Goal: Task Accomplishment & Management: Manage account settings

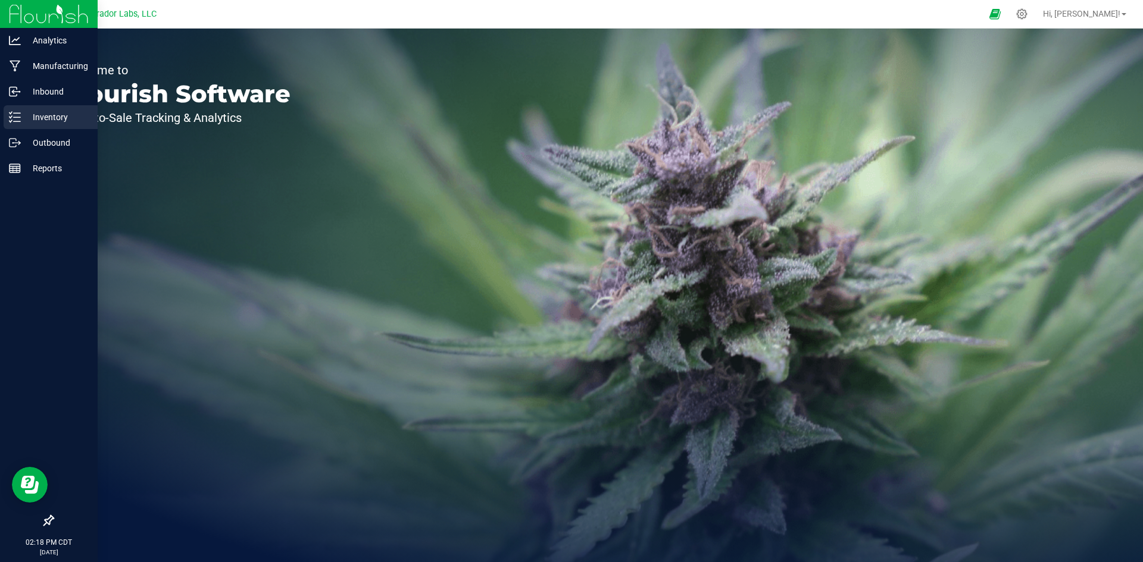
click at [42, 118] on p "Inventory" at bounding box center [56, 117] width 71 height 14
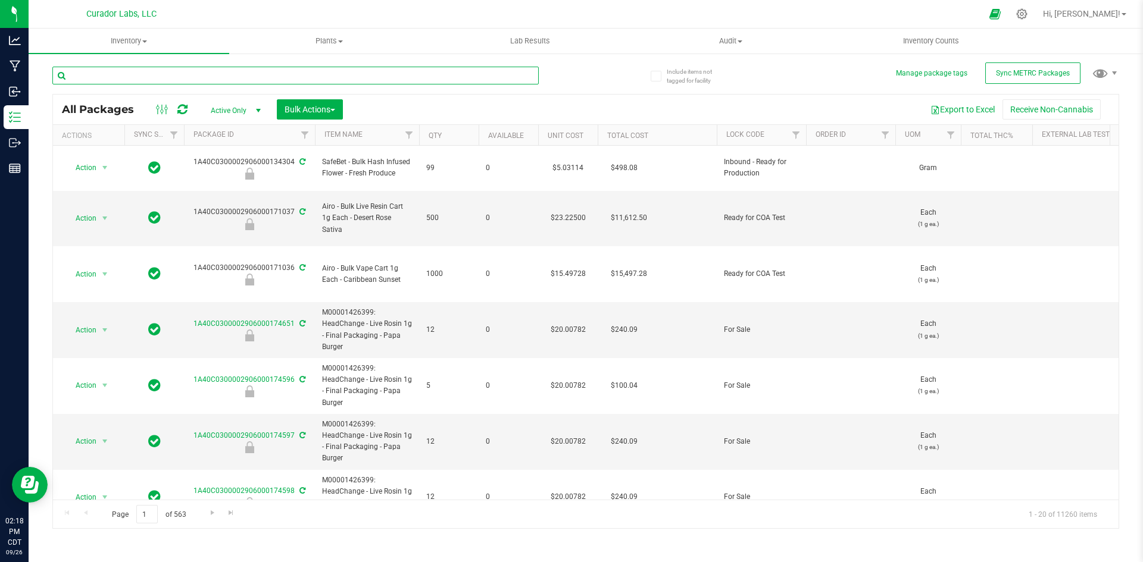
click at [187, 74] on input "text" at bounding box center [295, 76] width 486 height 18
paste input "M00002137807: SafeBet - Infused Rolls .5g 15pk - Final Packaging - Foofamboombi…"
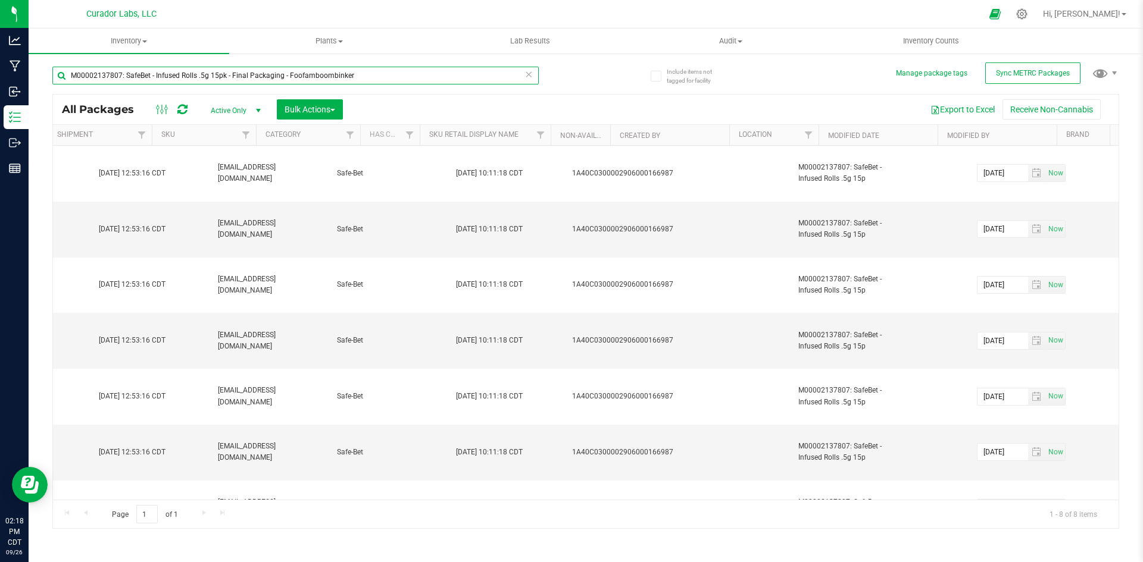
scroll to position [0, 2797]
click at [315, 77] on input "M00002137807: SafeBet - Infused Rolls .5g 15pk - Final Packaging - Foofamboombi…" at bounding box center [295, 76] width 486 height 18
paste input "359106: SafeBet - Live Resin - Rolls - .5g 15pk - Final Packaging - Aunty Ounce"
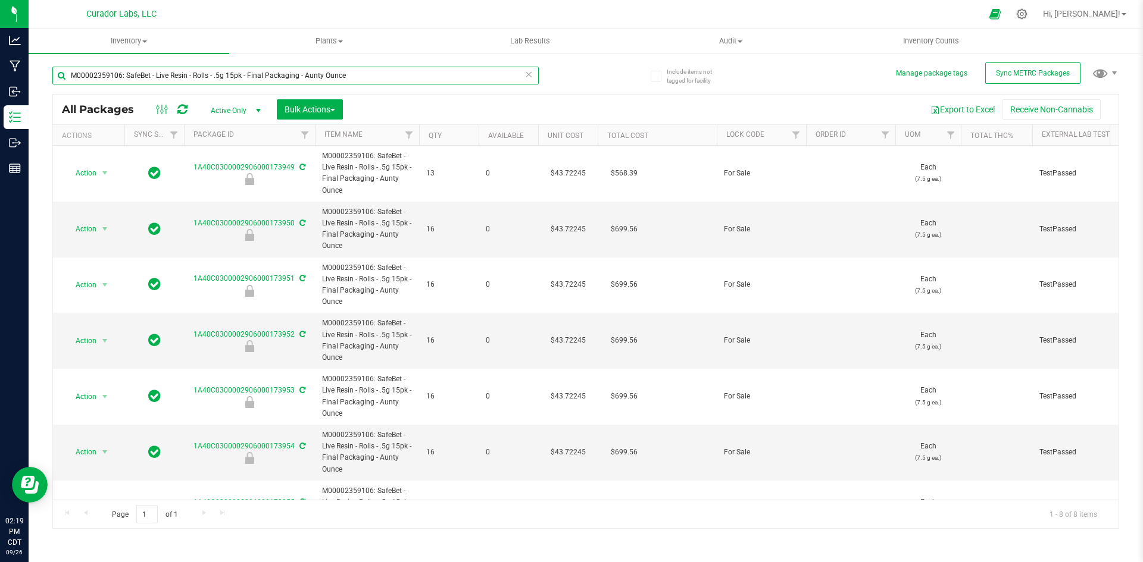
click at [302, 76] on input "M00002359106: SafeBet - Live Resin - Rolls - .5g 15pk - Final Packaging - Aunty…" at bounding box center [295, 76] width 486 height 18
paste input "90: SafeBet - Live Resin - Rolls - .5g 15pk - Final Packaging - PteroJackTyl"
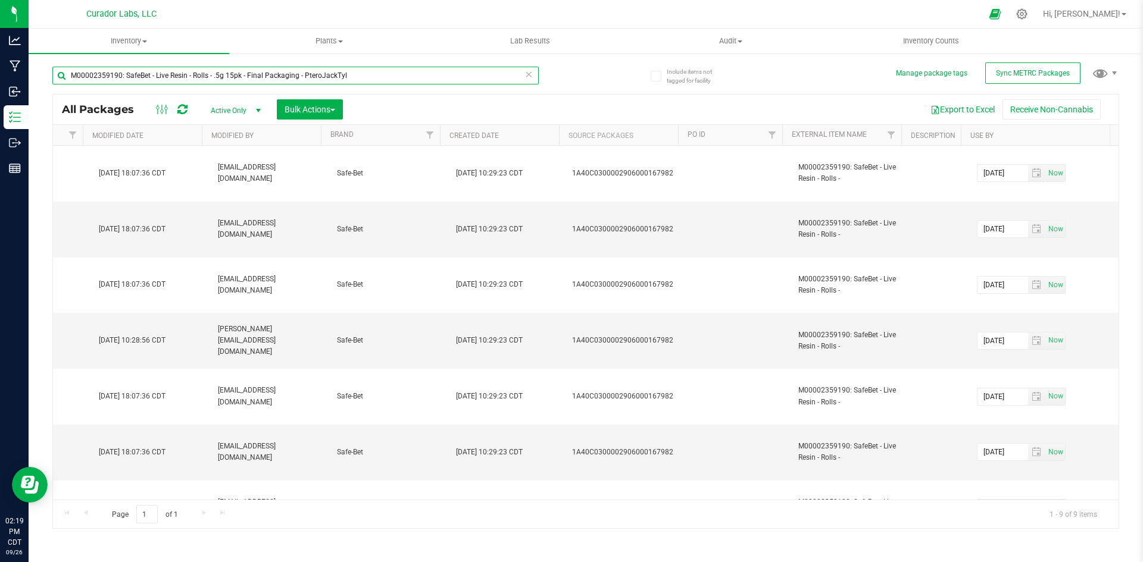
click at [346, 75] on input "M00002359190: SafeBet - Live Resin - Rolls - .5g 15pk - Final Packaging - Ptero…" at bounding box center [295, 76] width 486 height 18
paste input "38963: SafeBet - Diamonds - Rolls - .5g 15pk - Final Packaging - VirgOG"
type input "M00002338963: SafeBet - Diamonds - Rolls - .5g 15pk - Final Packaging - VirgOG"
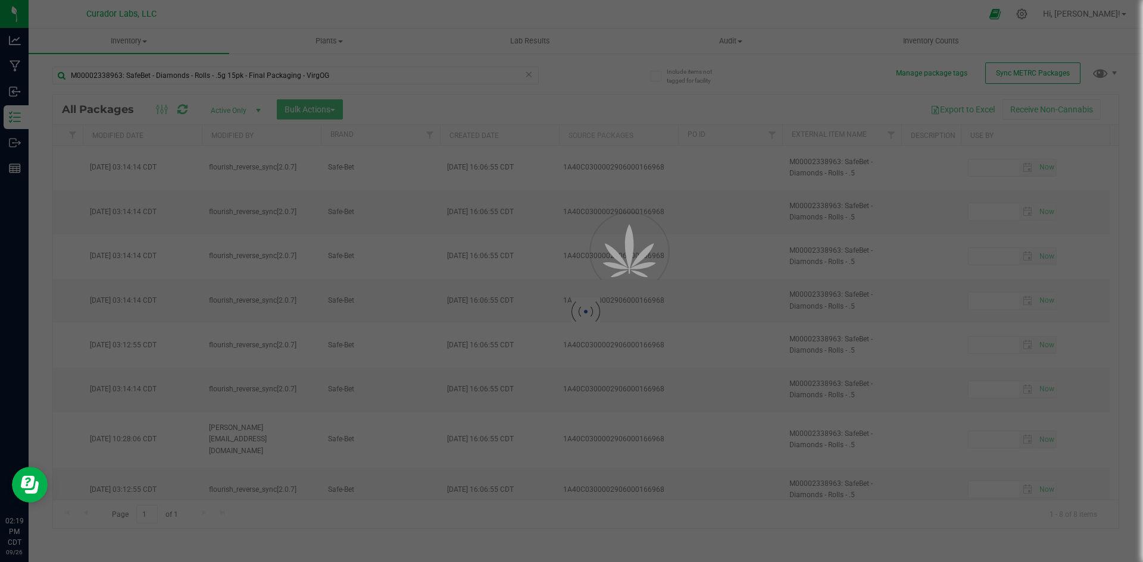
type input "[DATE]"
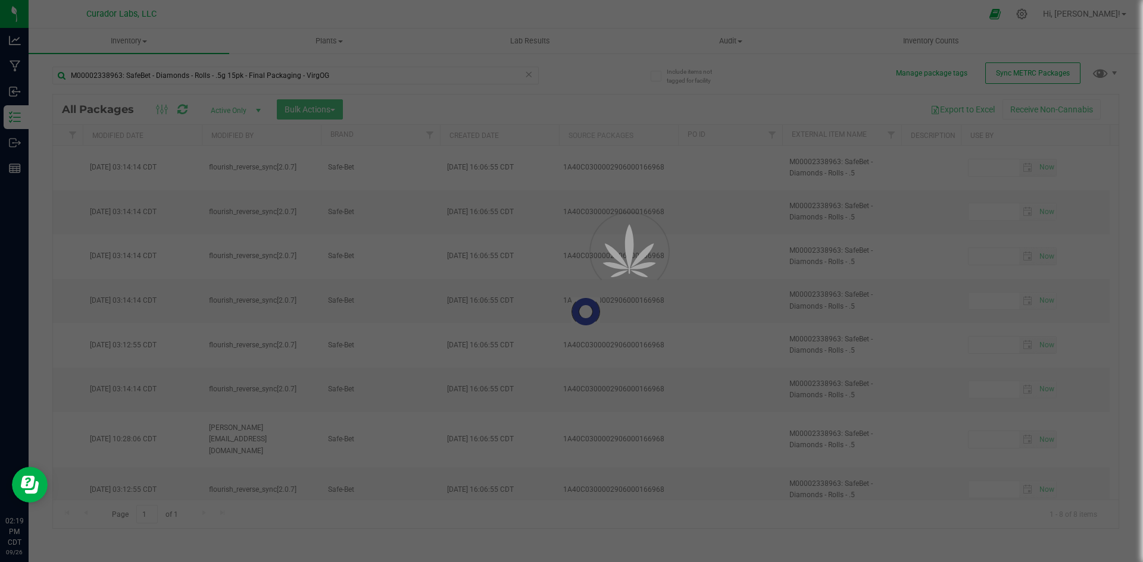
type input "[DATE]"
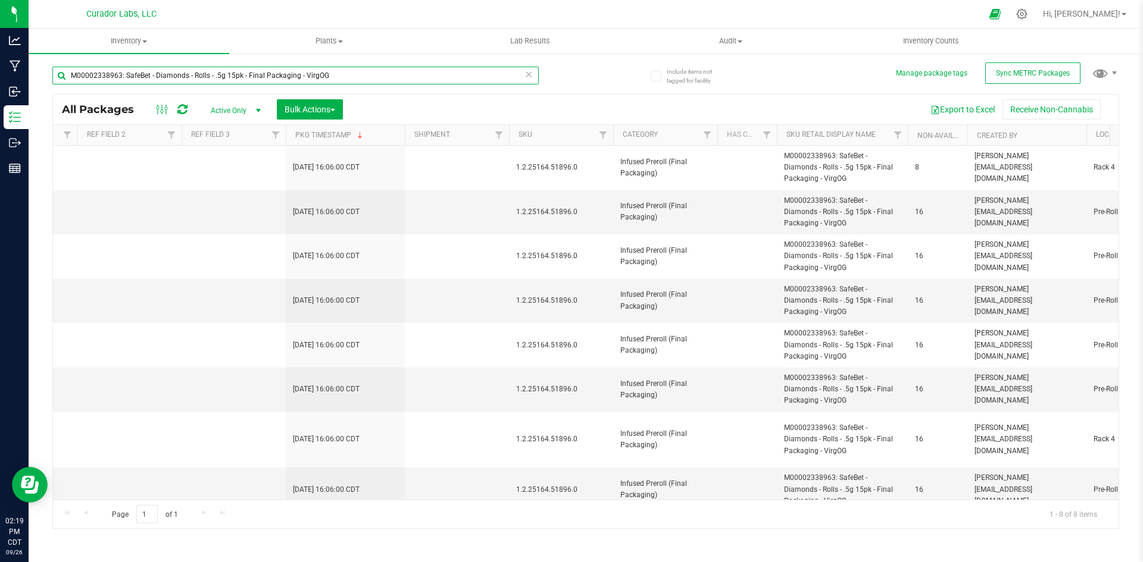
scroll to position [0, 536]
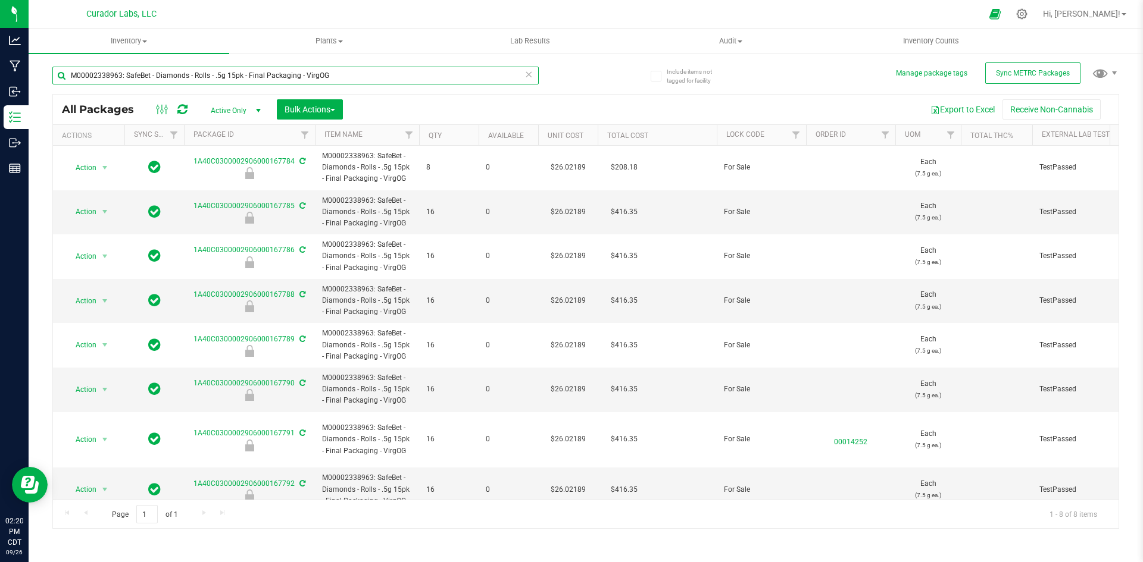
click at [334, 73] on input "M00002338963: SafeBet - Diamonds - Rolls - .5g 15pk - Final Packaging - VirgOG" at bounding box center [295, 76] width 486 height 18
paste input "401: SafeBet - Diamonds - Rolls - .5g 15pk - Final Packaging - Evening Shift"
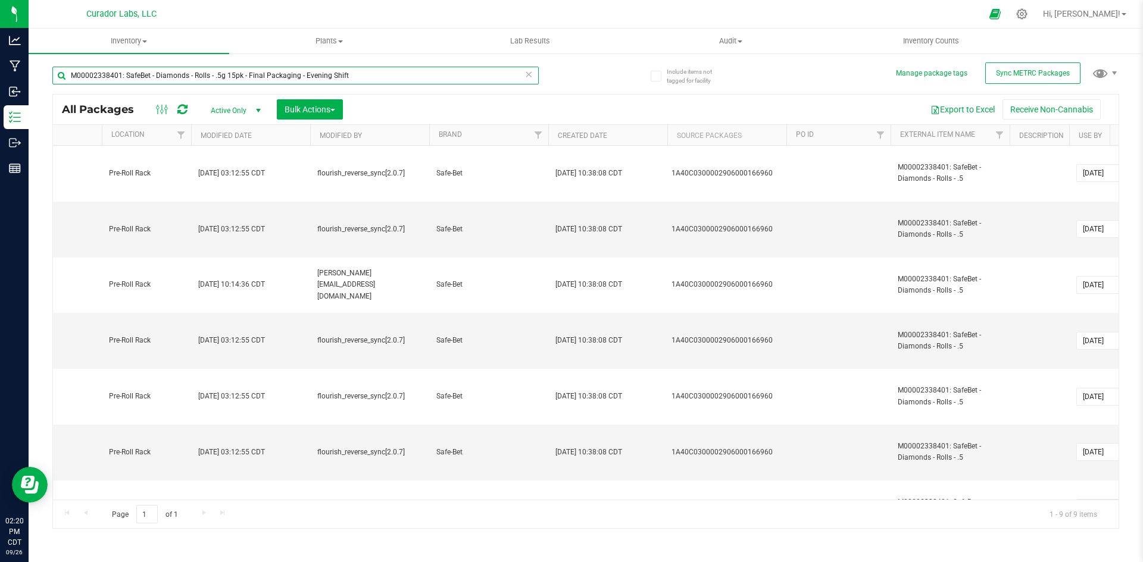
scroll to position [0, 2797]
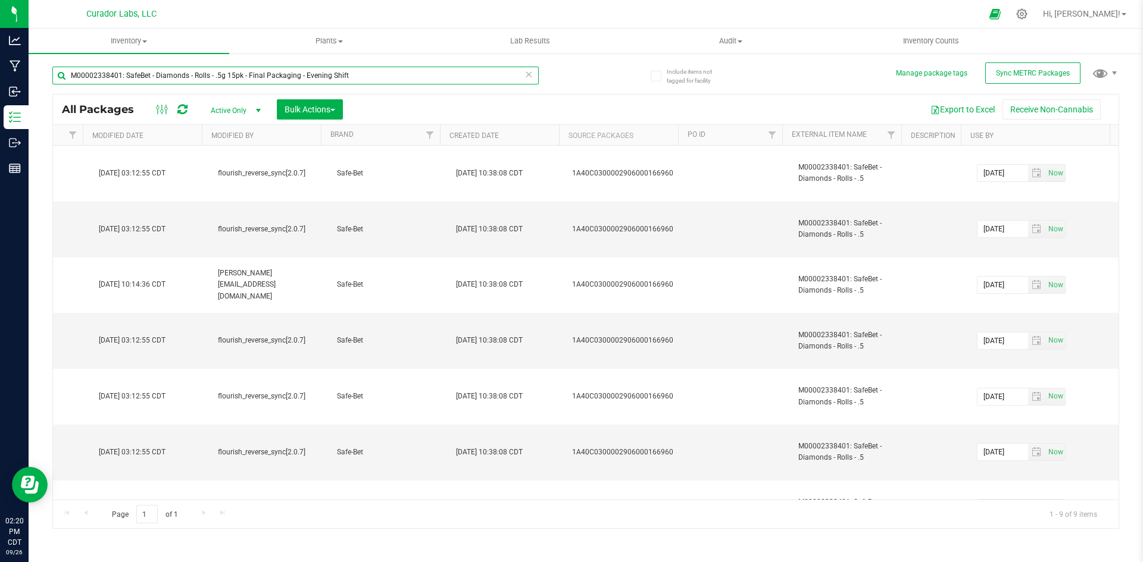
click at [359, 78] on input "M00002338401: SafeBet - Diamonds - Rolls - .5g 15pk - Final Packaging - Evening…" at bounding box center [295, 76] width 486 height 18
click at [360, 78] on input "M00002338401: SafeBet - Diamonds - Rolls - .5g 15pk - Final Packaging - Evening…" at bounding box center [295, 76] width 486 height 18
paste input "59131: SafeBet - Live Resin - Rolls - .5g 15pk - Final Packaging - Chopstickz"
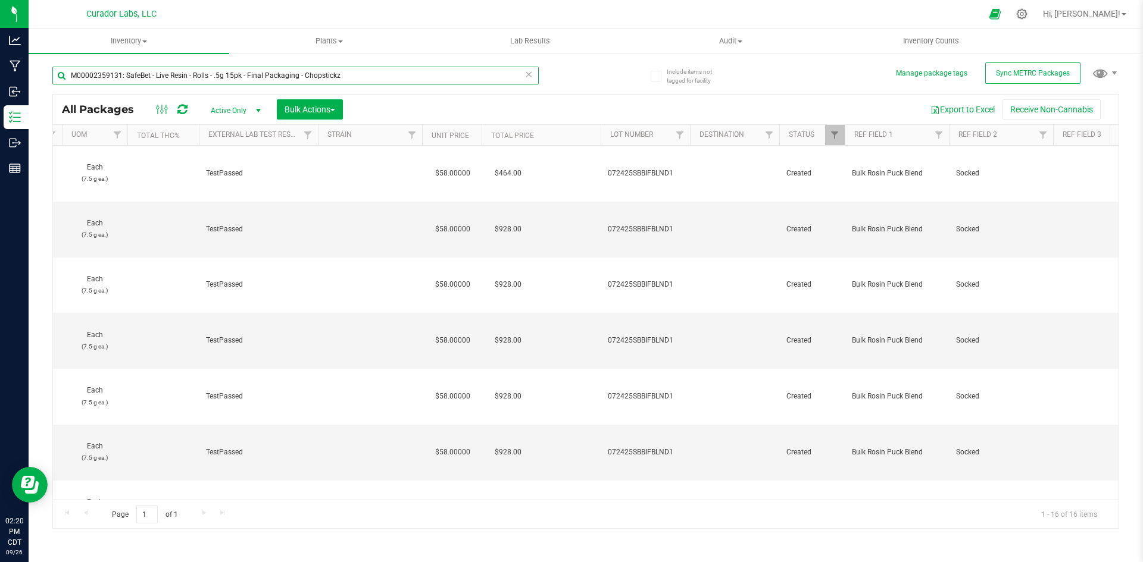
scroll to position [0, 443]
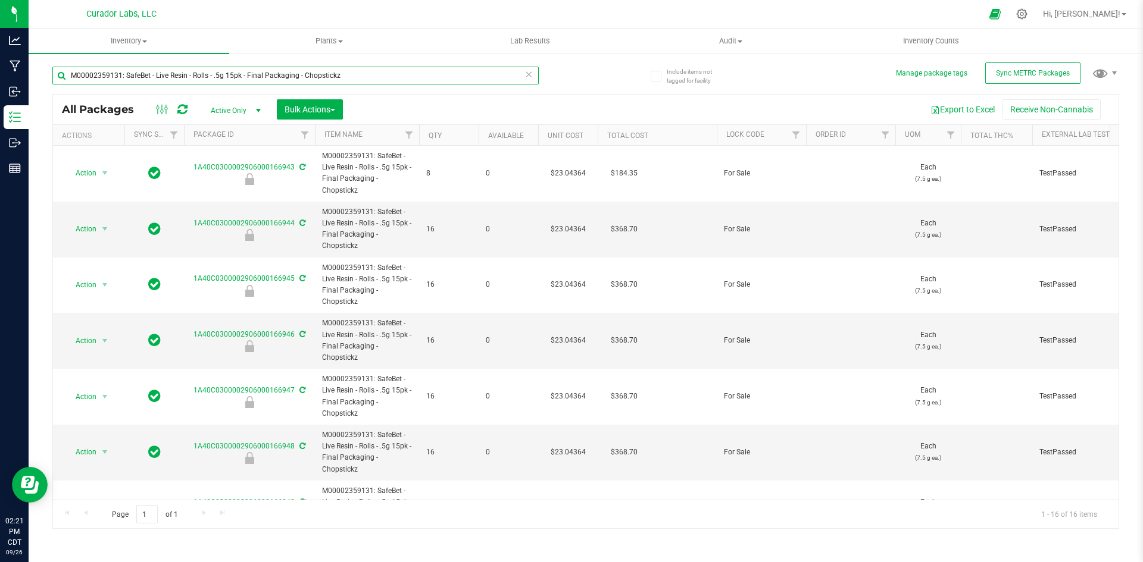
click at [344, 81] on input "M00002359131: SafeBet - Live Resin - Rolls - .5g 15pk - Final Packaging - Chops…" at bounding box center [295, 76] width 486 height 18
paste input "160647: SafeBet - Infused Rolls .5g 15pk - Final Packaging - Super Goof"
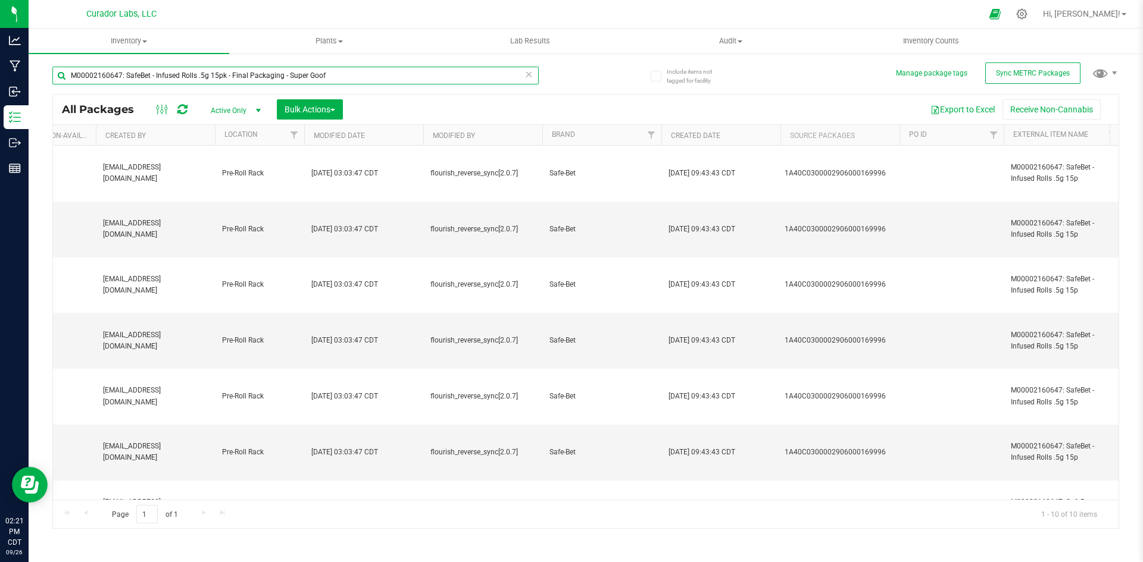
scroll to position [0, 2715]
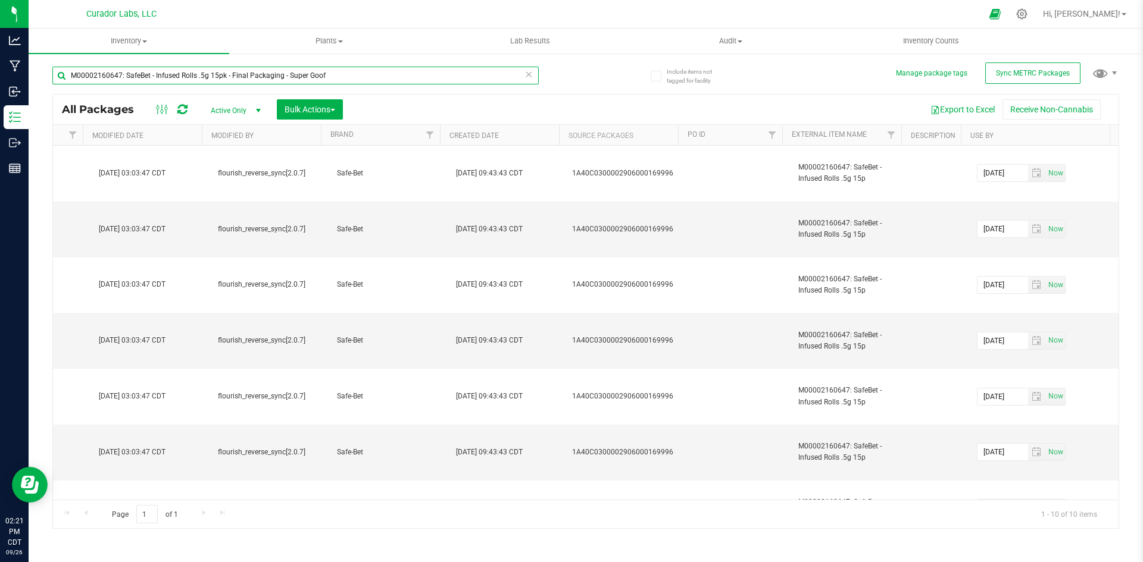
click at [353, 73] on input "M00002160647: SafeBet - Infused Rolls .5g 15pk - Final Packaging - Super Goof" at bounding box center [295, 76] width 486 height 18
paste input "338809: SafeBet - Diamonds - Rolls - .5g 15pk - Final Packaging - Pop DaFunk"
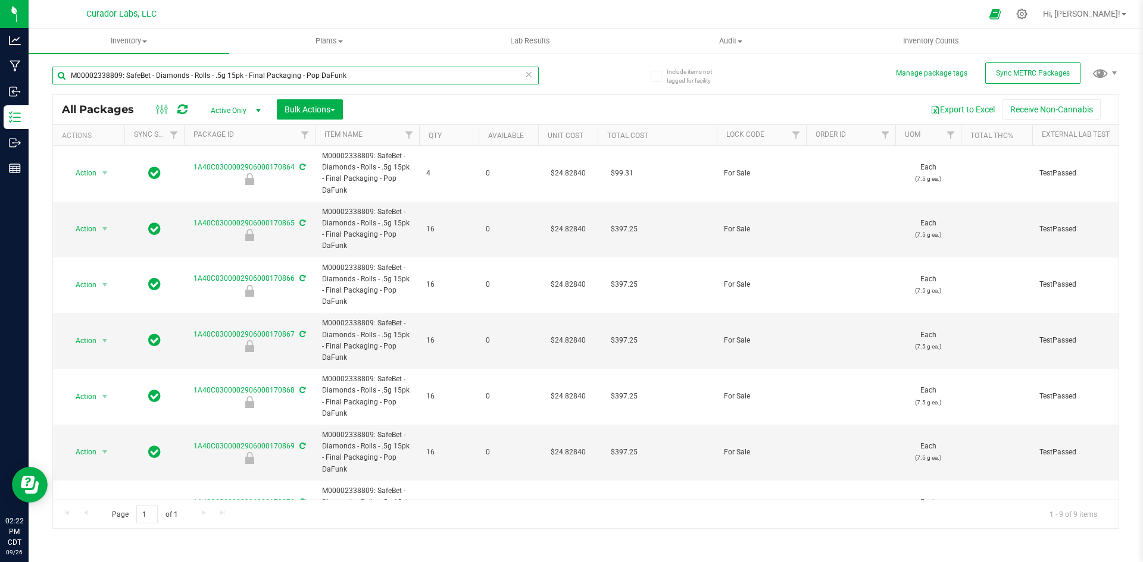
click at [342, 77] on input "M00002338809: SafeBet - Diamonds - Rolls - .5g 15pk - Final Packaging - Pop DaF…" at bounding box center [295, 76] width 486 height 18
paste input "160170: SafeBet - Infused Rolls .5g 15pk - Final Packaging - Bank Roll"
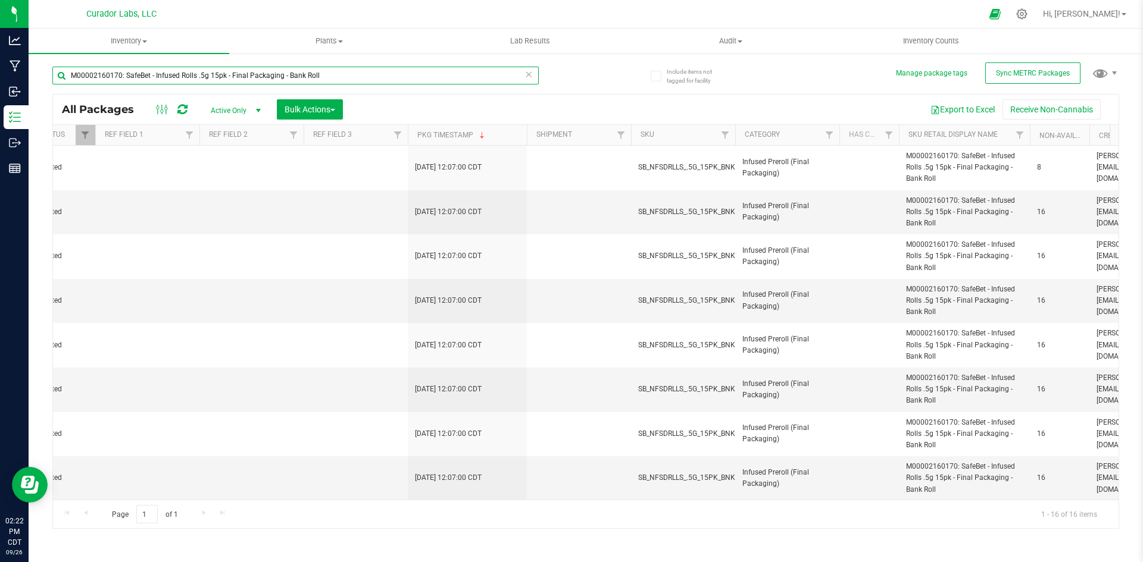
scroll to position [0, 2797]
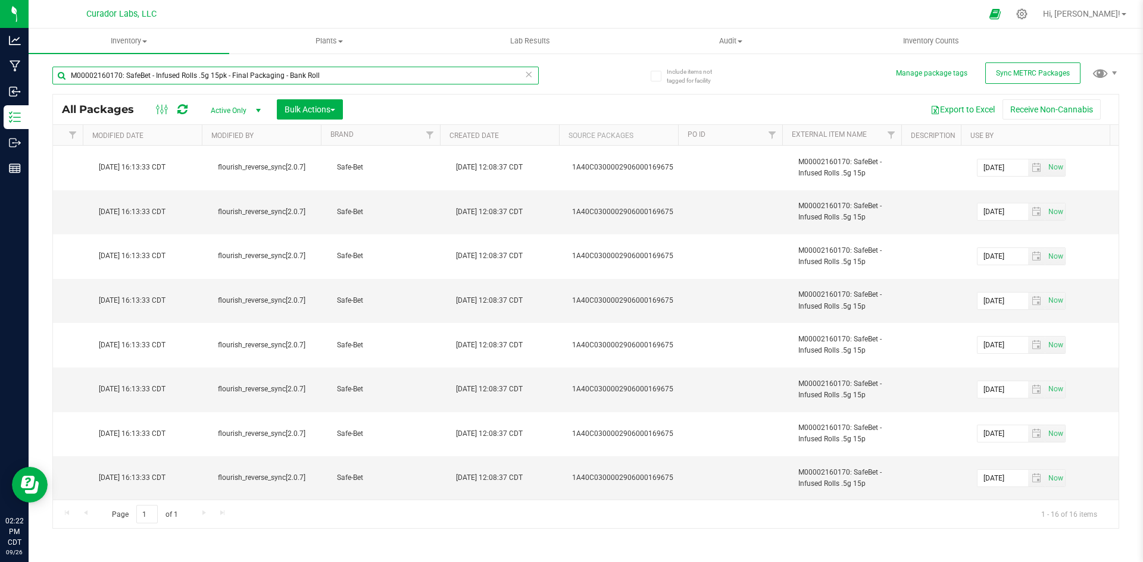
click at [340, 74] on input "M00002160170: SafeBet - Infused Rolls .5g 15pk - Final Packaging - Bank Roll" at bounding box center [295, 76] width 486 height 18
paste input "359220: SafeBet - Live Resin - Rolls - .5g 15pk - Final Packaging - Pakalolo"
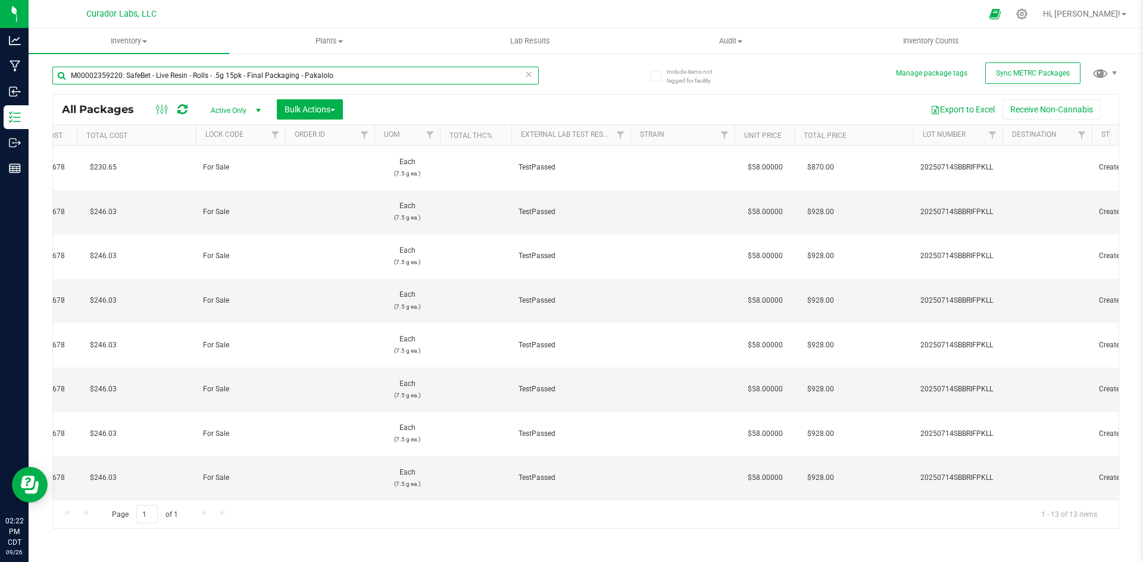
scroll to position [0, 151]
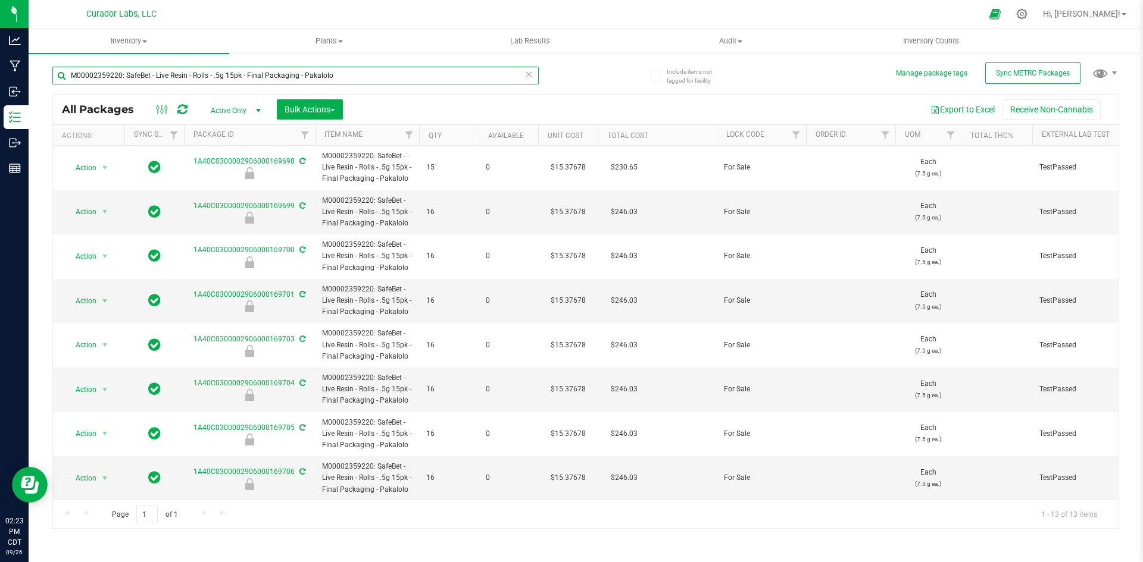
click at [356, 80] on input "M00002359220: SafeBet - Live Resin - Rolls - .5g 15pk - Final Packaging - Pakal…" at bounding box center [295, 76] width 486 height 18
click at [356, 79] on input "M00002359220: SafeBet - Live Resin - Rolls - .5g 15pk - Final Packaging - Pakal…" at bounding box center [295, 76] width 486 height 18
paste input "37986: SafeBet - Diamonds - Rolls - .5g 15pk - Final Packaging - Cheeba Cheeba"
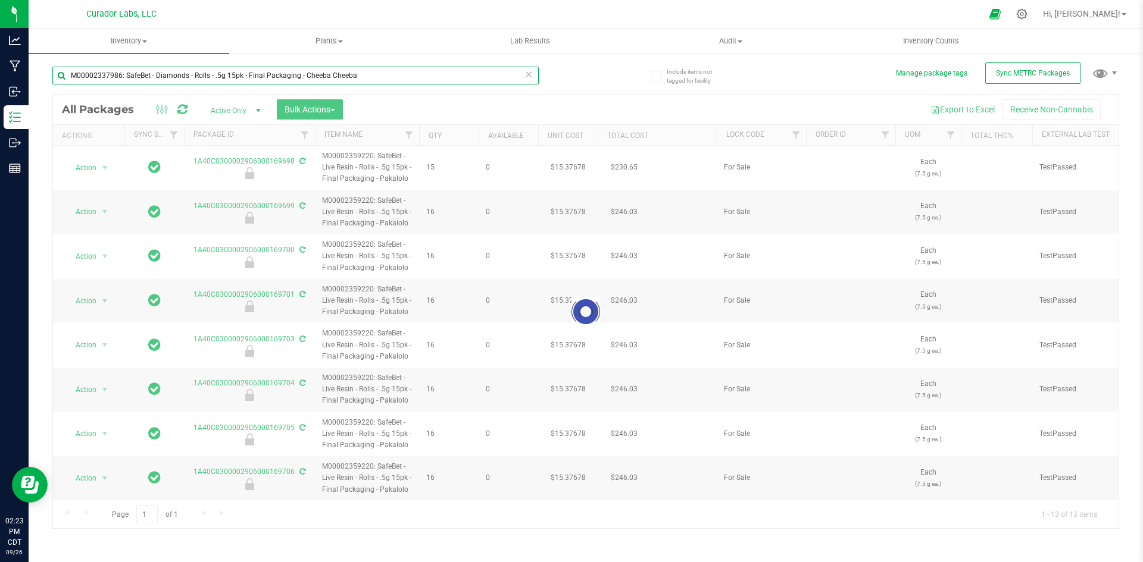
type input "M00002337986: SafeBet - Diamonds - Rolls - .5g 15pk - Final Packaging - Cheeba …"
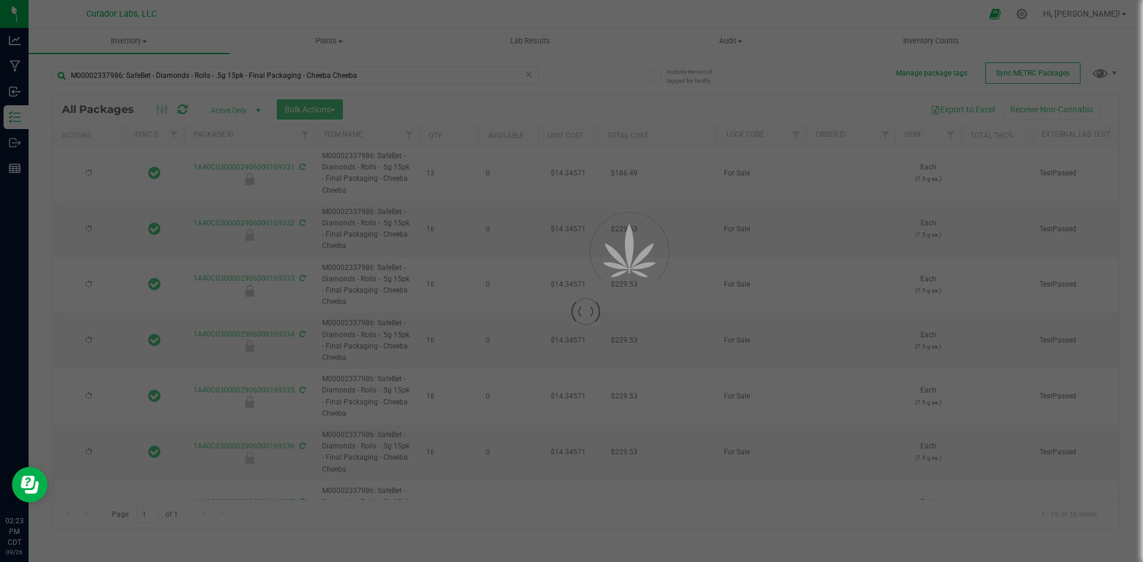
type input "[DATE]"
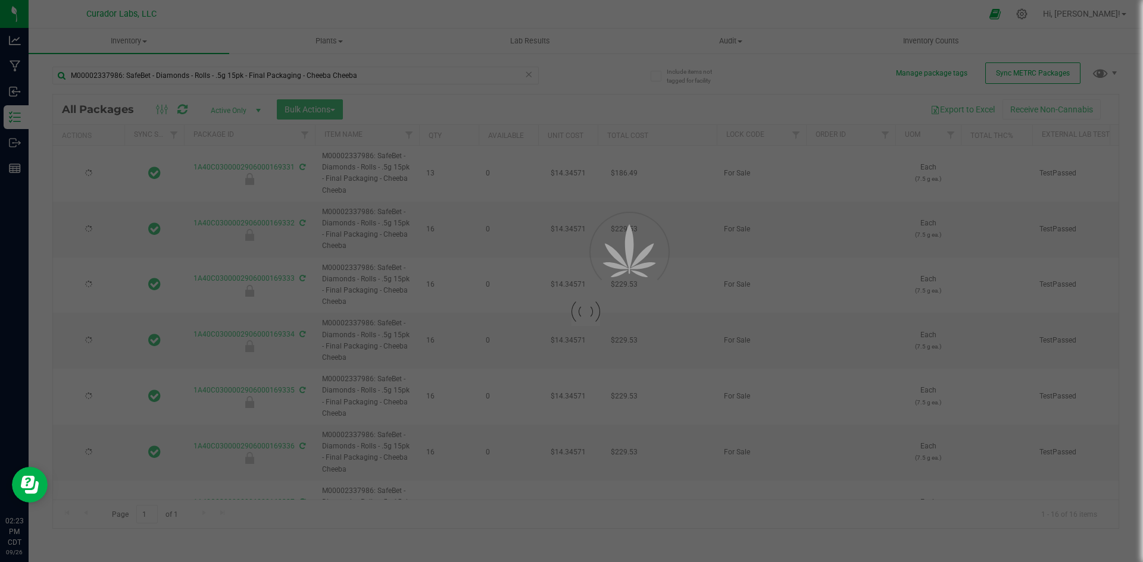
type input "[DATE]"
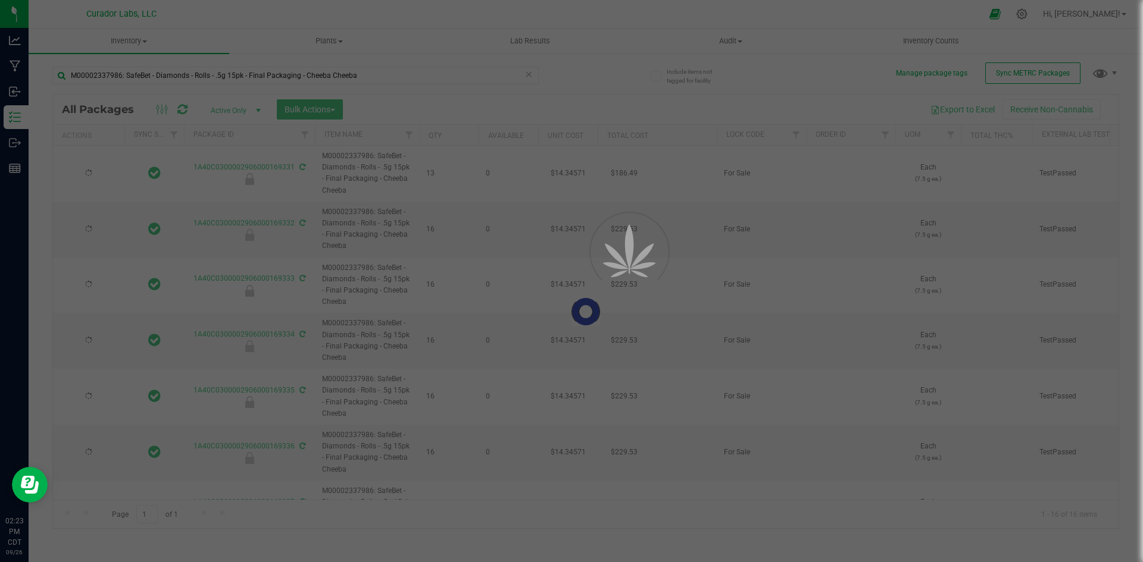
type input "[DATE]"
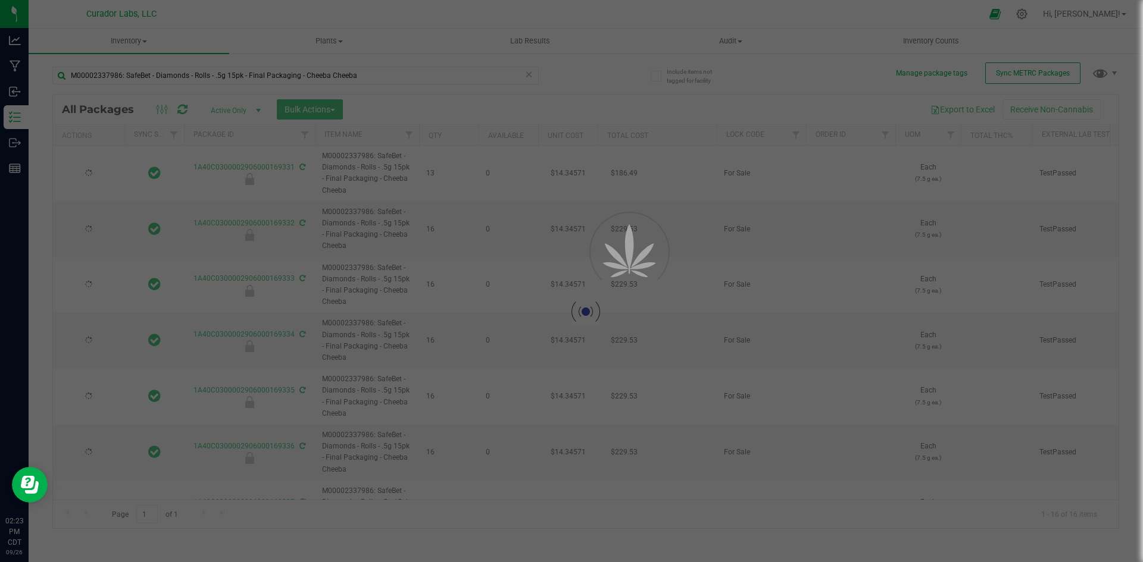
type input "[DATE]"
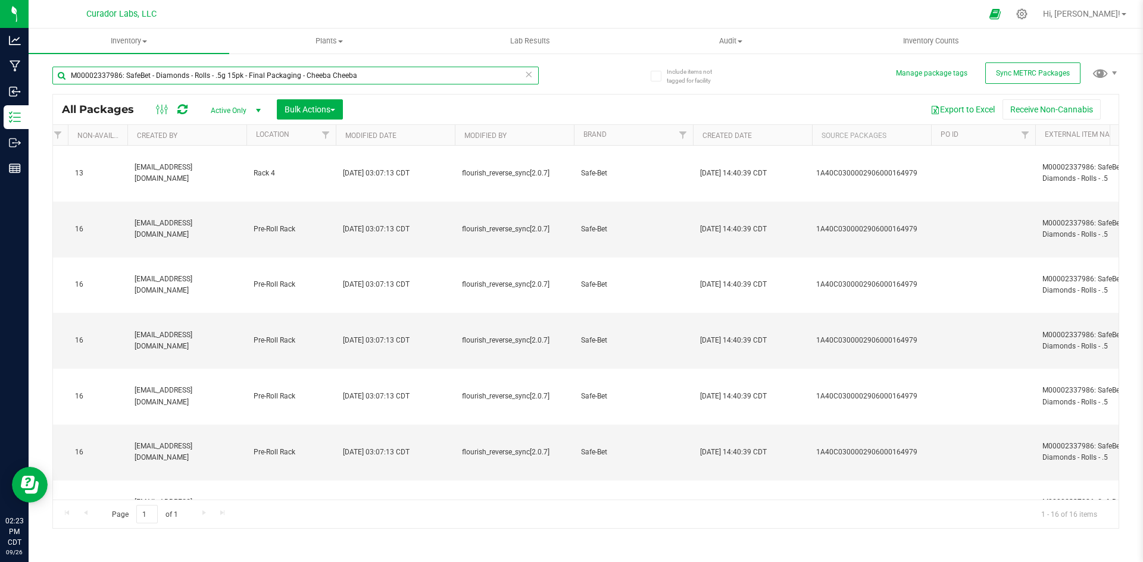
scroll to position [0, 2797]
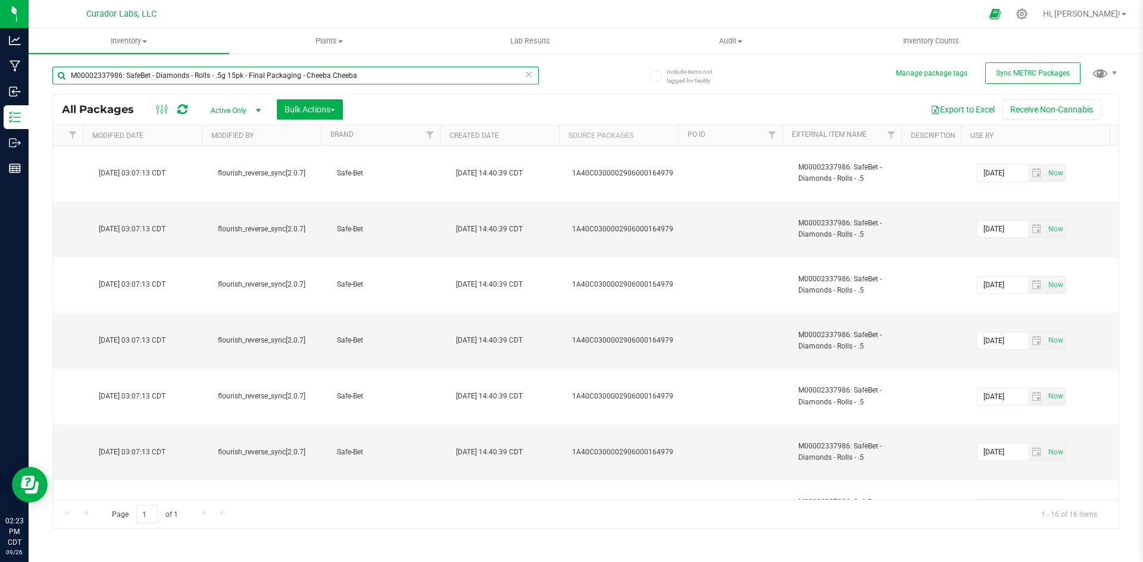
click at [362, 75] on input "M00002337986: SafeBet - Diamonds - Rolls - .5g 15pk - Final Packaging - Cheeba …" at bounding box center [295, 76] width 486 height 18
paste input "274401: SafeBet - Live Resin - Rolls - .5g 15pk - Final Packaging - Skunky Beau…"
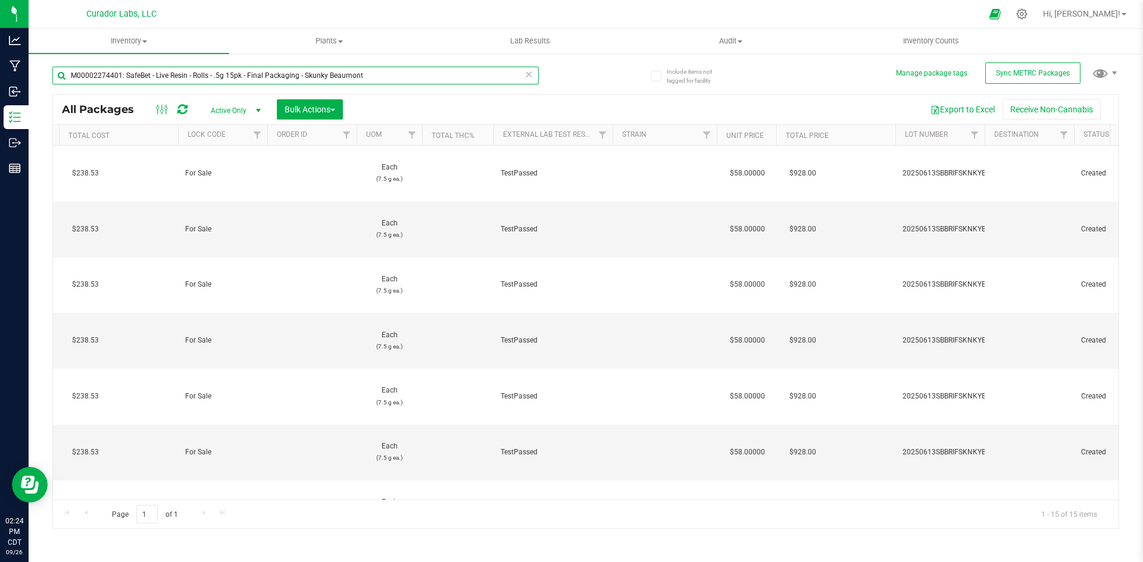
scroll to position [0, 419]
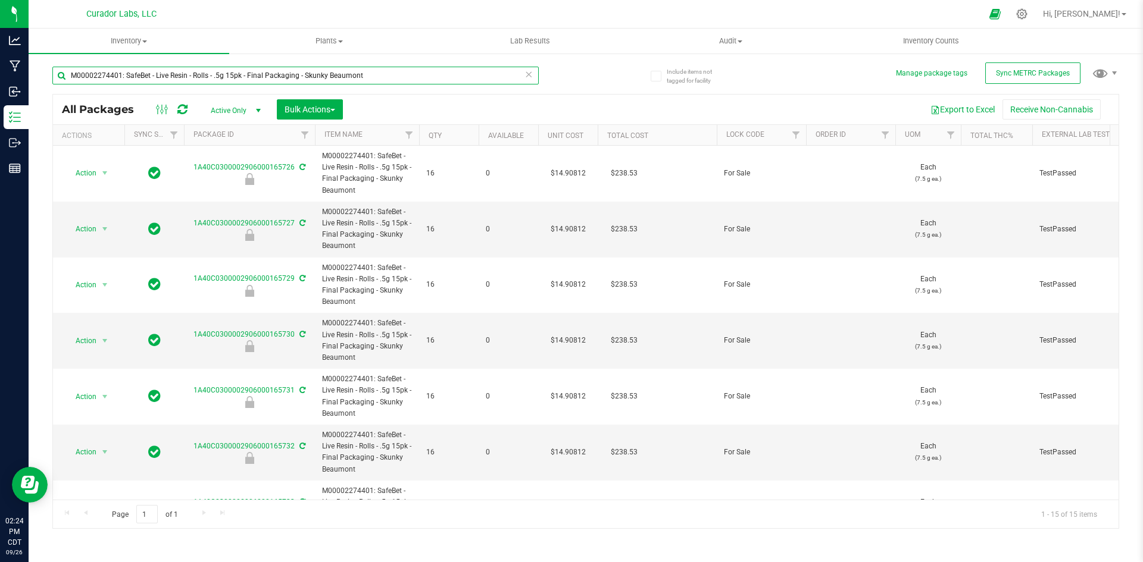
click at [396, 77] on input "M00002274401: SafeBet - Live Resin - Rolls - .5g 15pk - Final Packaging - Skunk…" at bounding box center [295, 76] width 486 height 18
paste input "939: SafeBet - Diamonds - Rolls - .5g 15pk - Final Packaging - Super Roll"
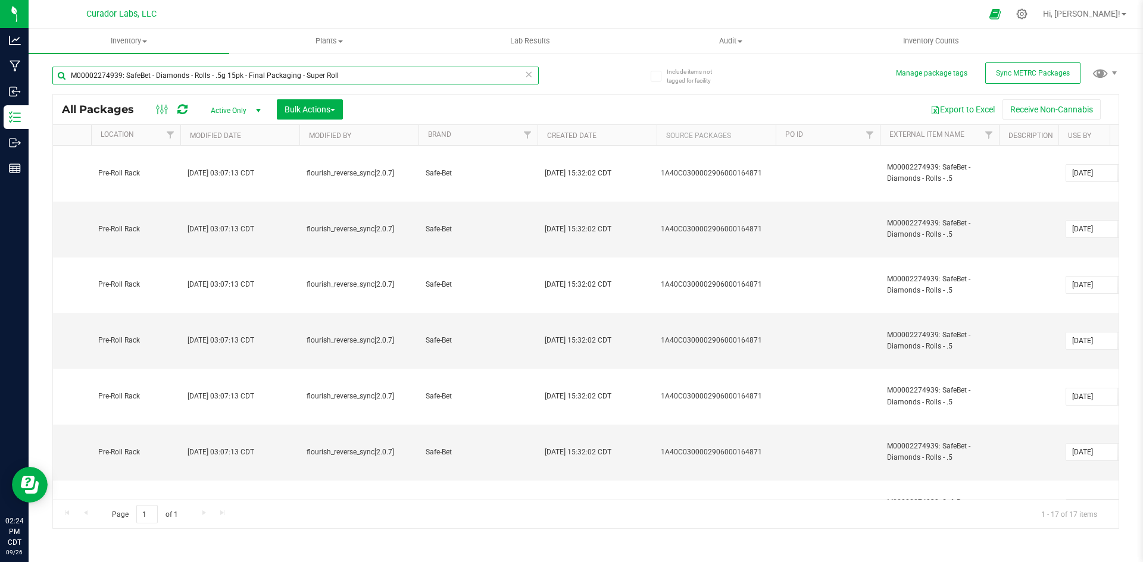
scroll to position [0, 2788]
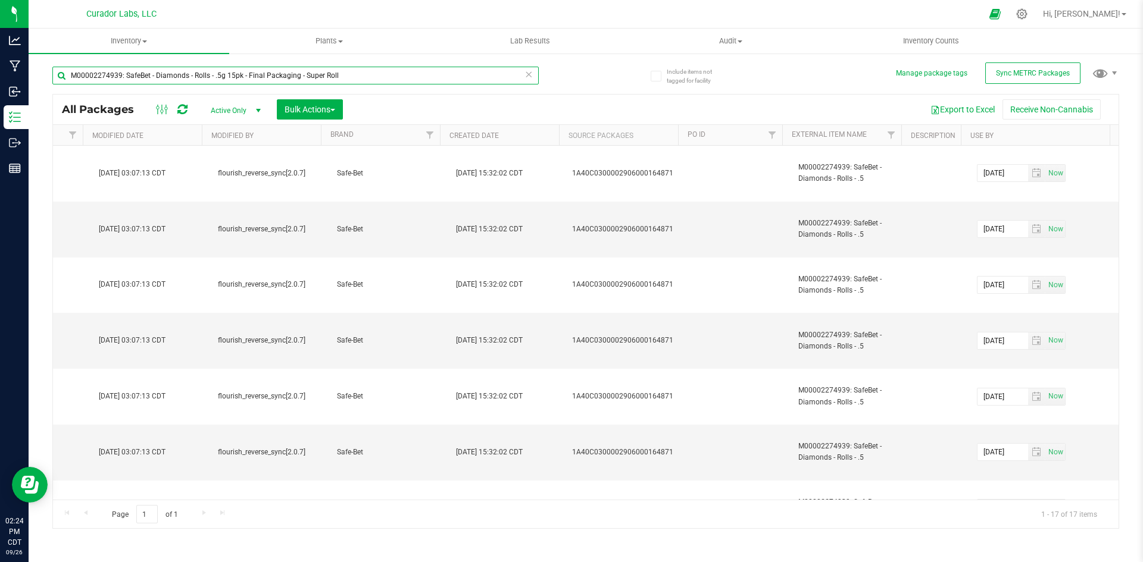
click at [283, 77] on input "M00002274939: SafeBet - Diamonds - Rolls - .5g 15pk - Final Packaging - Super R…" at bounding box center [295, 76] width 486 height 18
paste input "5045: SafeBet - Diamonds - Rolls - .5g 15pk - Final Packaging - Doob Operator"
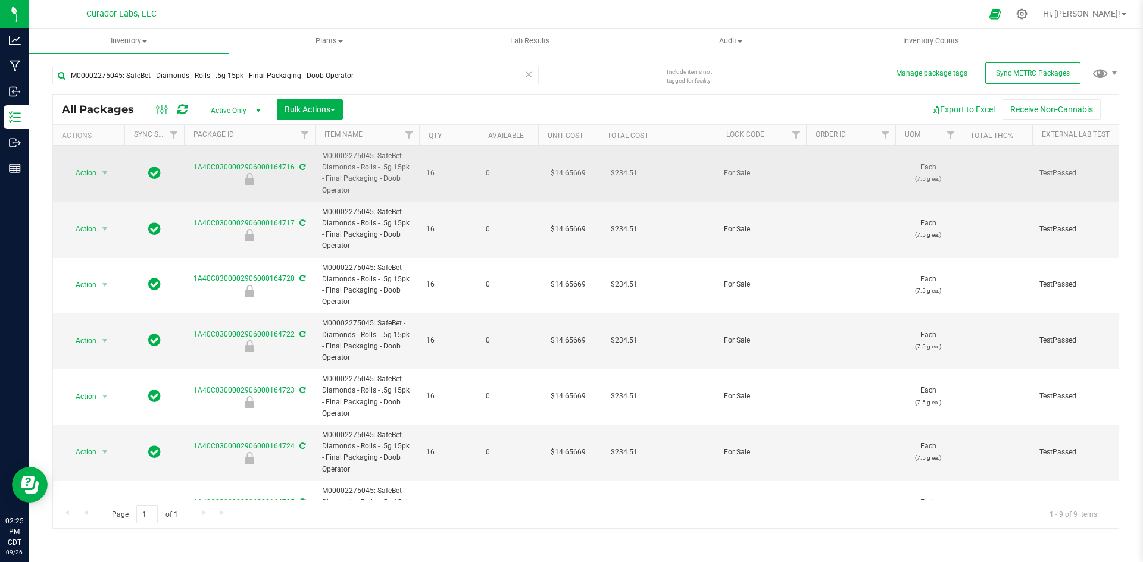
click at [568, 177] on td "$14.65669" at bounding box center [568, 174] width 60 height 56
click at [568, 177] on input "14.65669" at bounding box center [565, 173] width 54 height 17
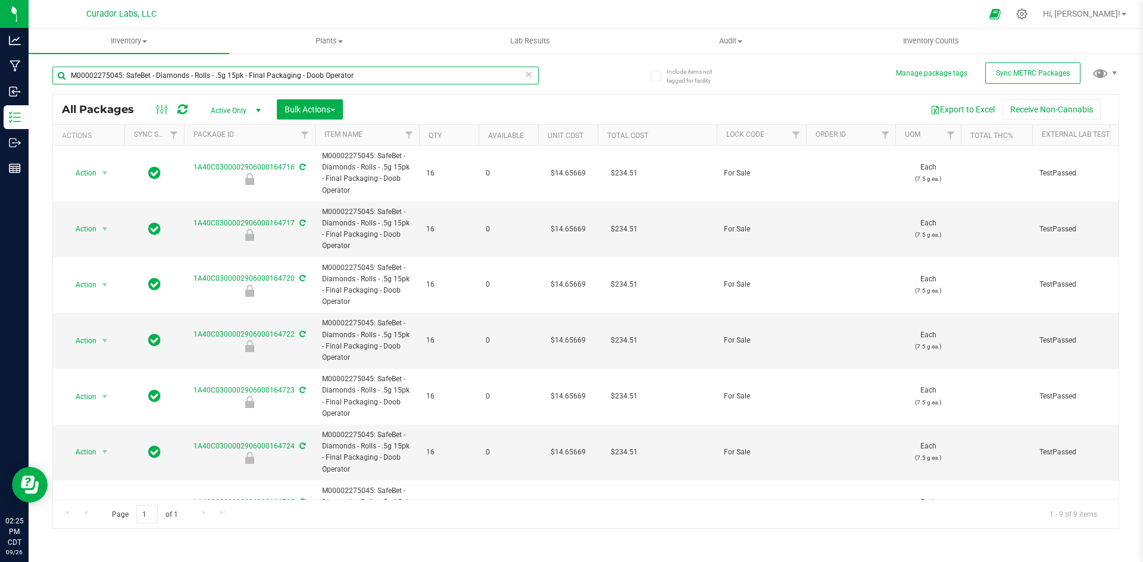
click at [359, 76] on input "M00002275045: SafeBet - Diamonds - Rolls - .5g 15pk - Final Packaging - Doob Op…" at bounding box center [295, 76] width 486 height 18
paste input "4887: SafeBet - Diamonds - Rolls - .5g 15pk - Final Packaging - Long Roll Home"
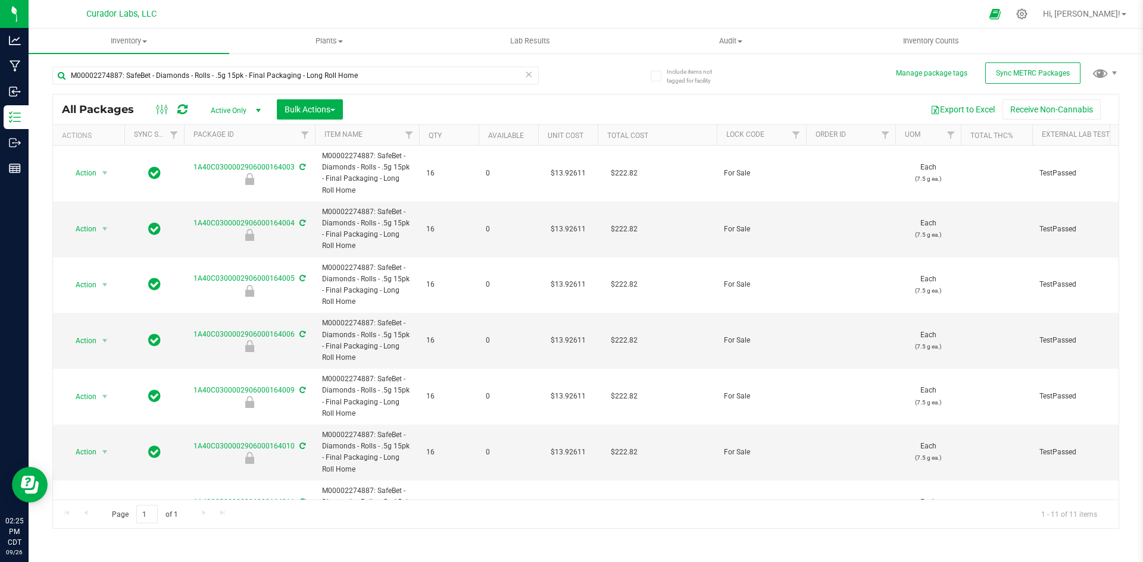
click at [567, 174] on td "$13.92611" at bounding box center [568, 174] width 60 height 56
click at [567, 174] on input "13.92611" at bounding box center [565, 173] width 54 height 17
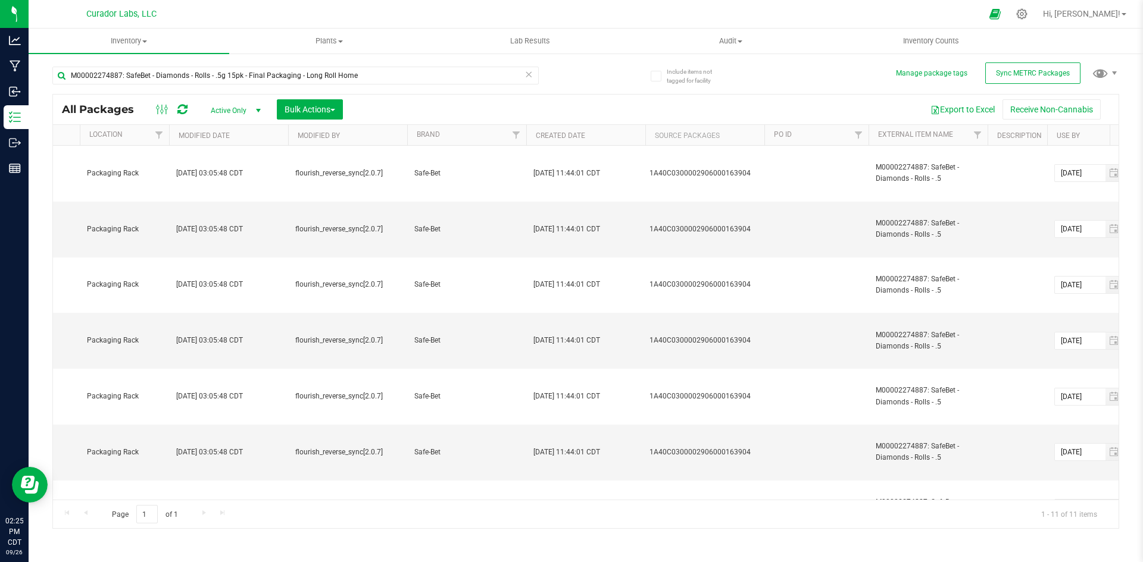
scroll to position [0, 2797]
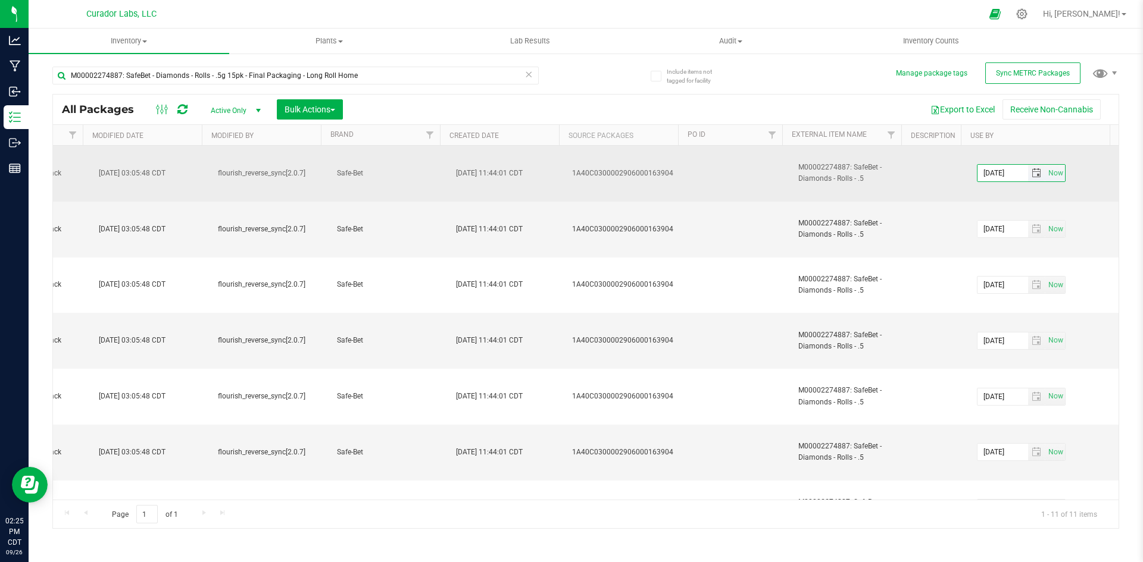
click at [999, 177] on input "[DATE]" at bounding box center [1002, 173] width 51 height 17
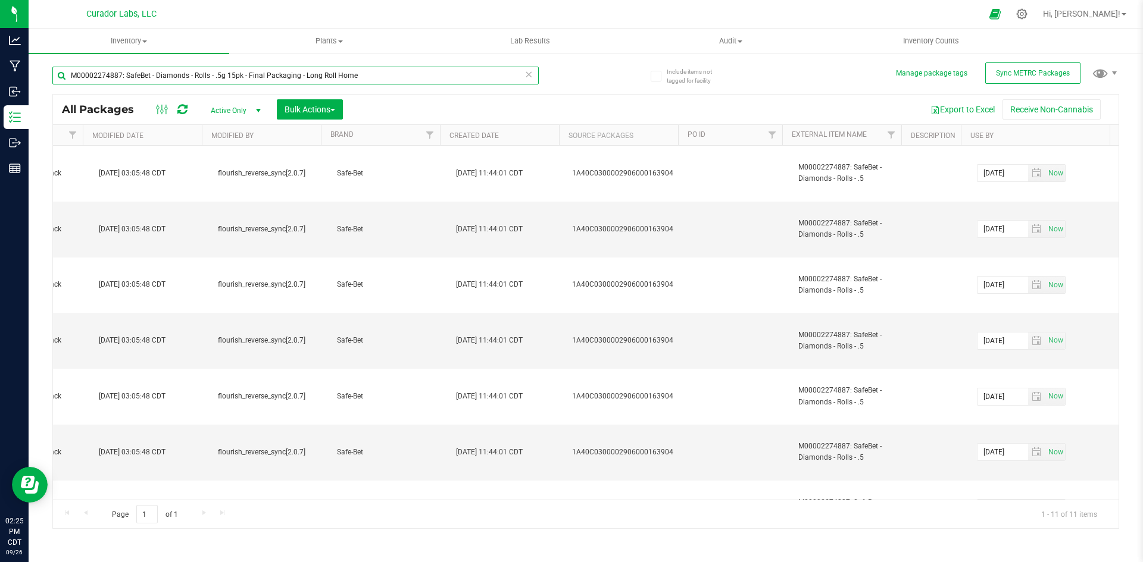
click at [364, 75] on input "M00002274887: SafeBet - Diamonds - Rolls - .5g 15pk - Final Packaging - Long Ro…" at bounding box center [295, 76] width 486 height 18
paste input "158606: SafeBet - Infused Rolls .5g 15pk - Final Packaging - Draw 4"
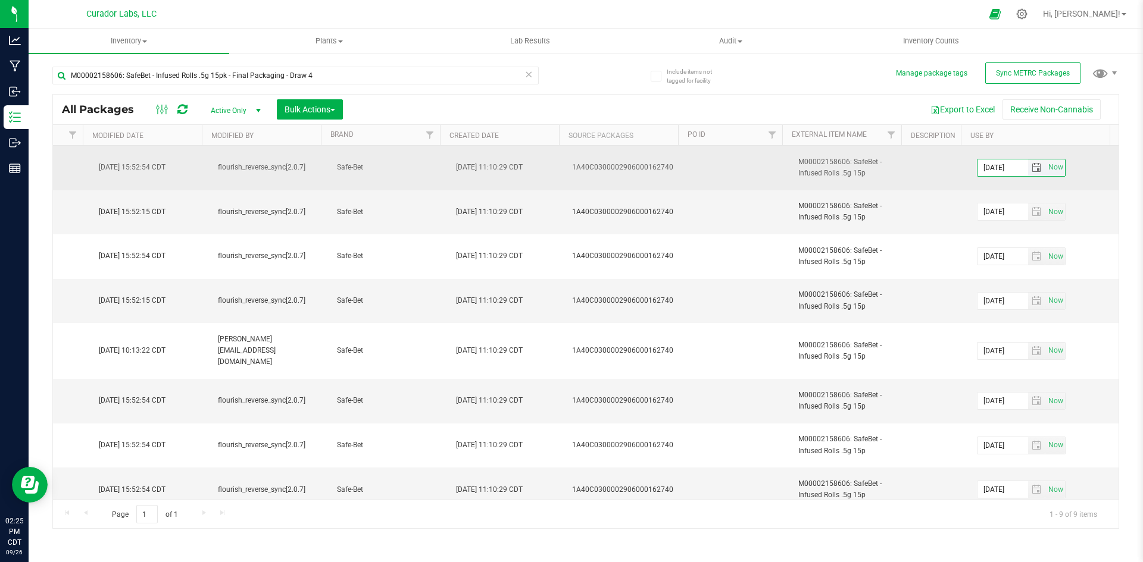
click at [990, 168] on input "[DATE]" at bounding box center [1002, 167] width 51 height 17
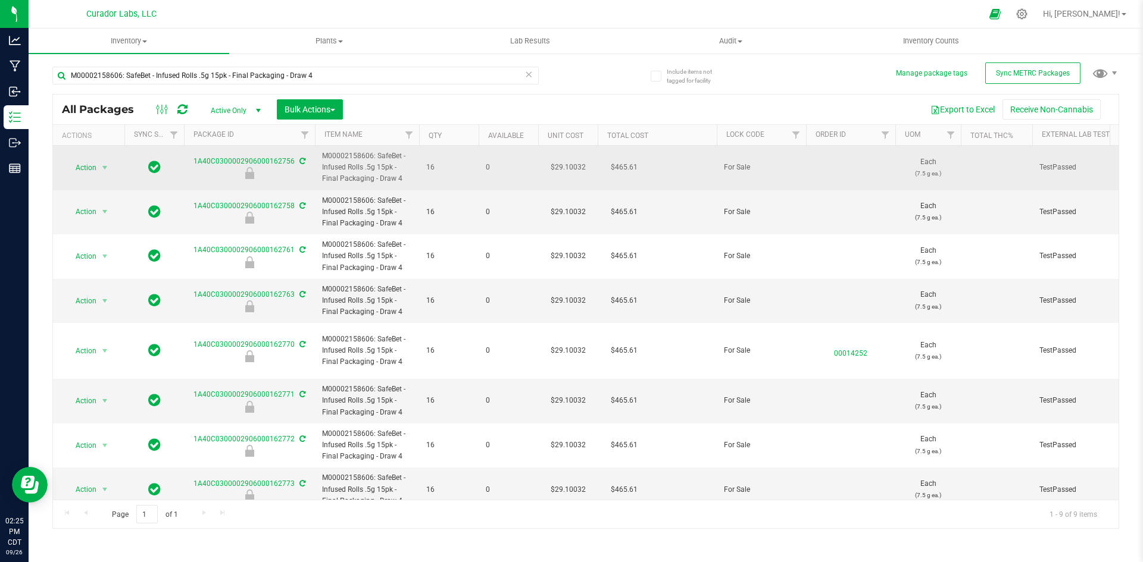
click at [574, 173] on td "$29.10032" at bounding box center [568, 168] width 60 height 45
click at [574, 173] on input "29.10032" at bounding box center [565, 167] width 54 height 17
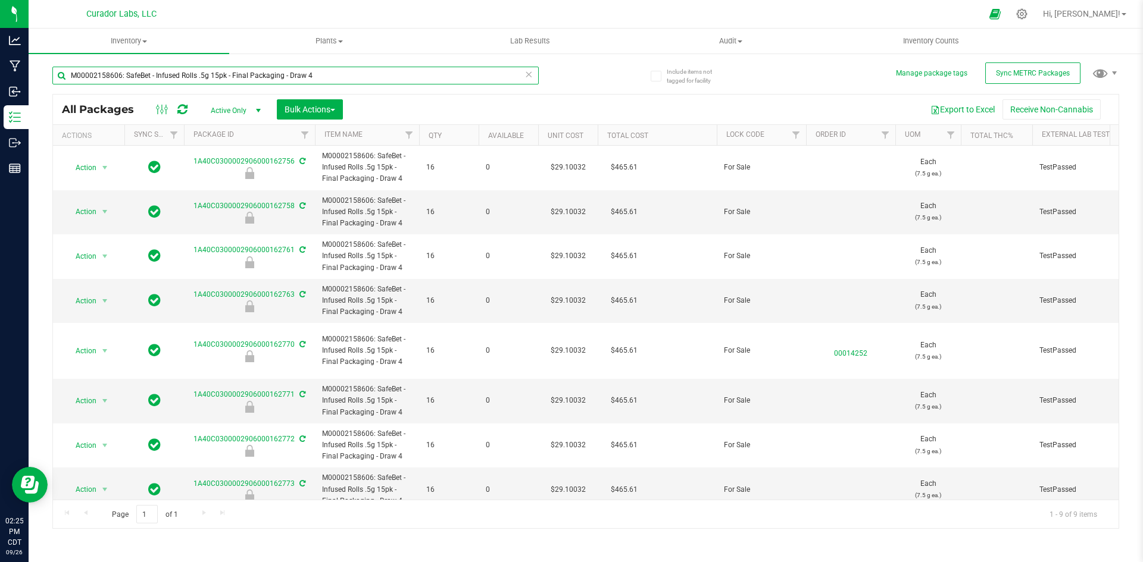
click at [326, 73] on input "M00002158606: SafeBet - Infused Rolls .5g 15pk - Final Packaging - Draw 4" at bounding box center [295, 76] width 486 height 18
paste input "60542: SafeBet - Infused Rolls .5g 15pk - Final Packaging - [PERSON_NAME]"
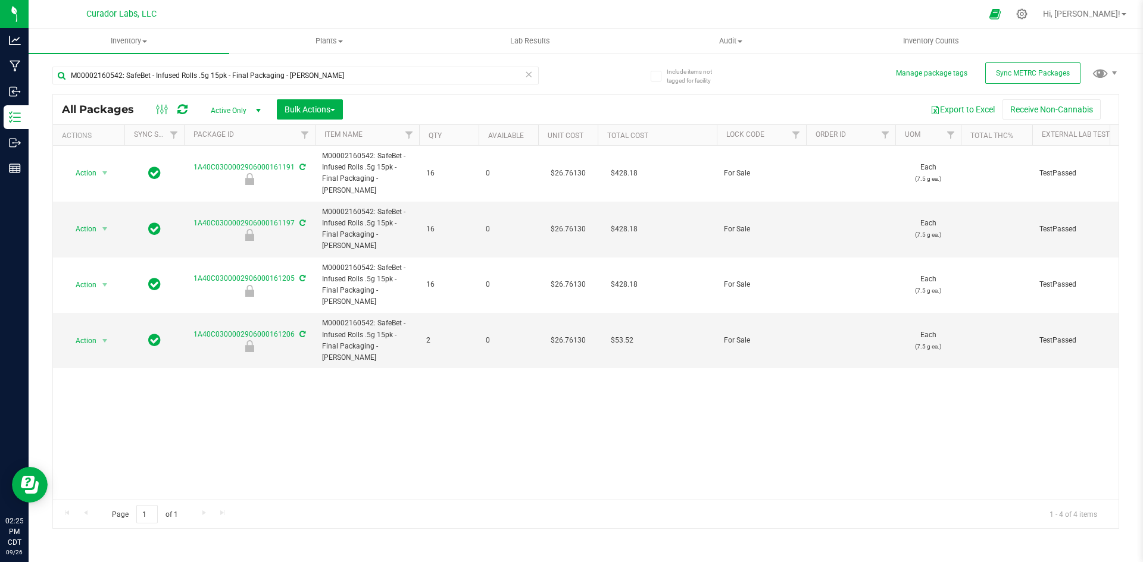
click at [565, 171] on td "$26.76130" at bounding box center [568, 174] width 60 height 56
click at [565, 171] on input "26.7613" at bounding box center [565, 173] width 54 height 17
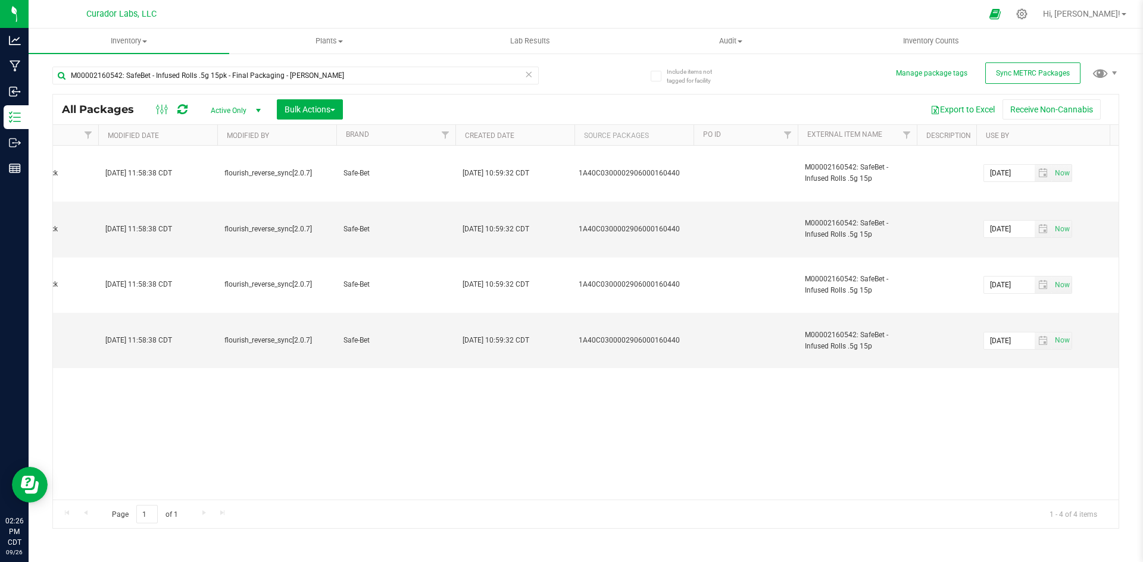
scroll to position [0, 2797]
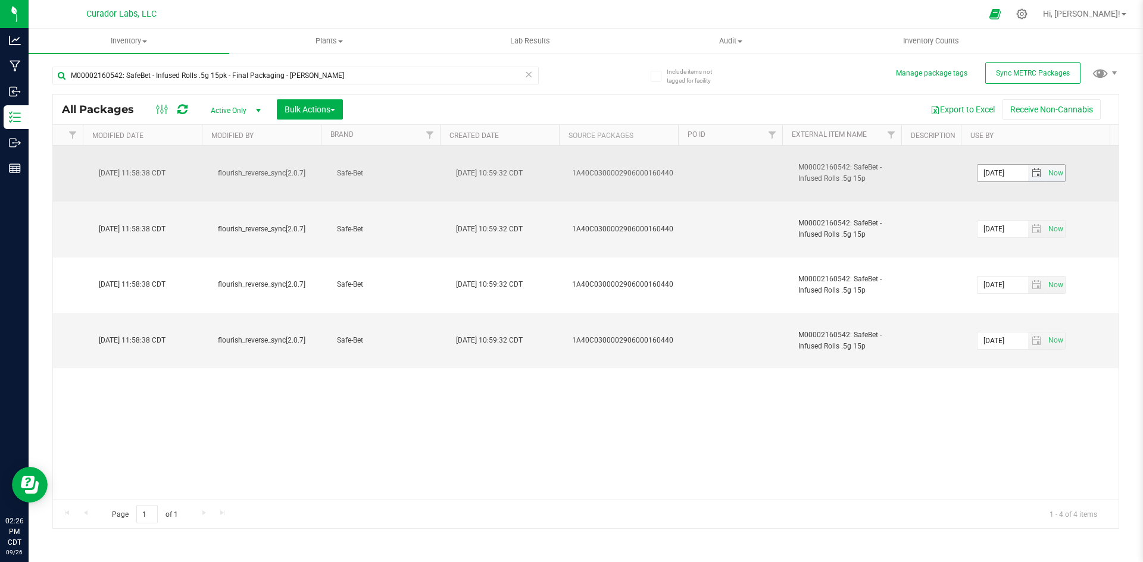
click at [984, 178] on input "[DATE]" at bounding box center [1002, 173] width 51 height 17
click at [984, 177] on input "[DATE]" at bounding box center [1002, 173] width 51 height 17
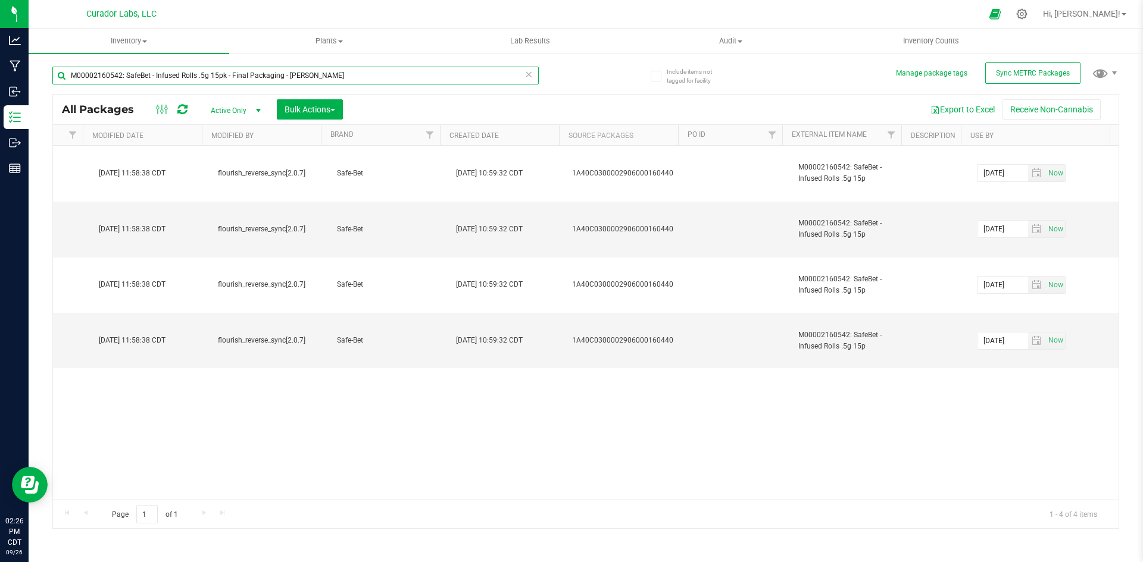
click at [333, 73] on input "M00002160542: SafeBet - Infused Rolls .5g 15pk - Final Packaging - [PERSON_NAME]" at bounding box center [295, 76] width 486 height 18
paste input "747: SafeBet - Infused Rolls .5g 15pk - Final Packaging - Fruit Rollup"
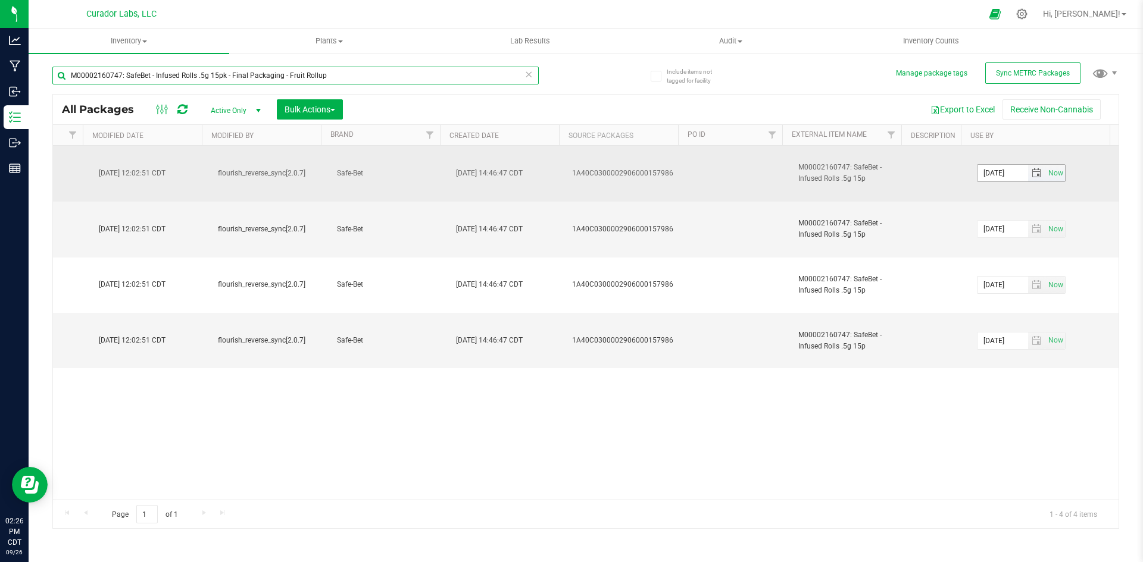
type input "M00002160747: SafeBet - Infused Rolls .5g 15pk - Final Packaging - Fruit Rollup"
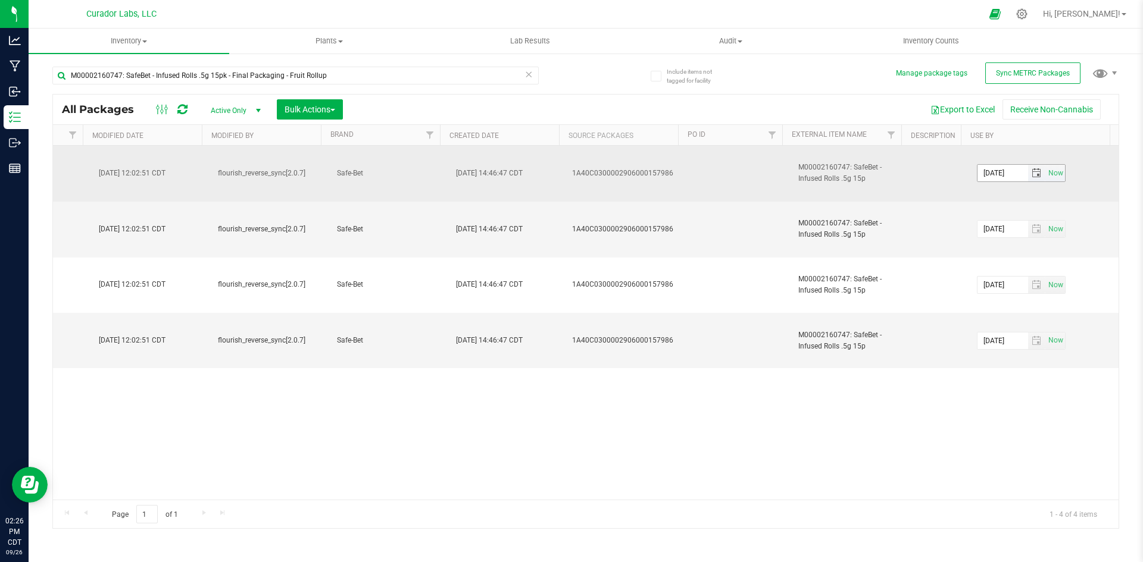
click at [988, 173] on input "[DATE]" at bounding box center [1002, 173] width 51 height 17
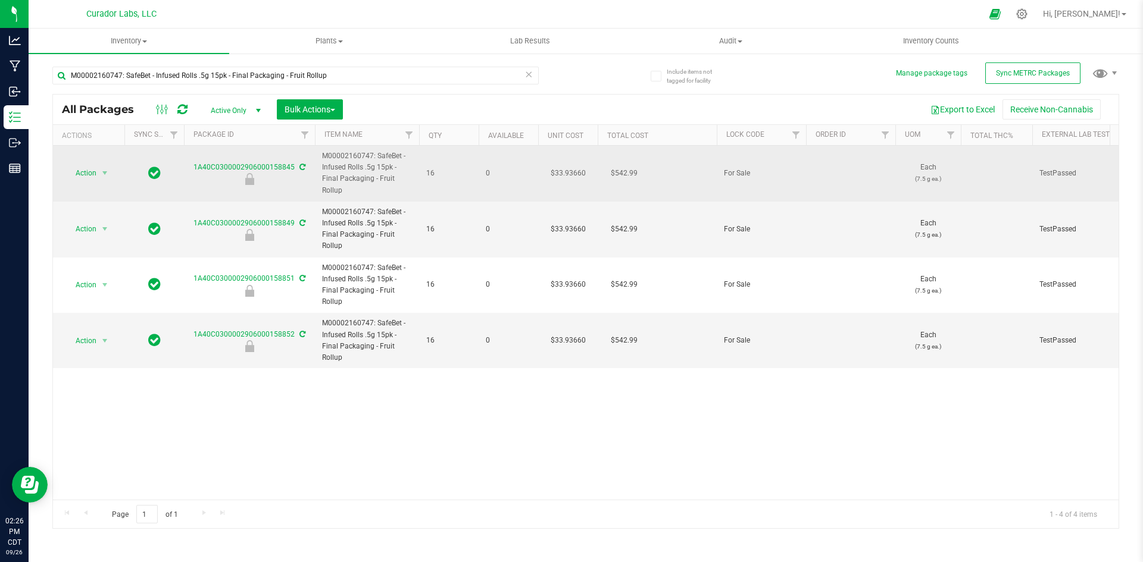
click at [573, 176] on td "$33.93660" at bounding box center [568, 174] width 60 height 56
click at [573, 176] on input "33.9366" at bounding box center [565, 173] width 54 height 17
